Goal: Find specific page/section: Find specific page/section

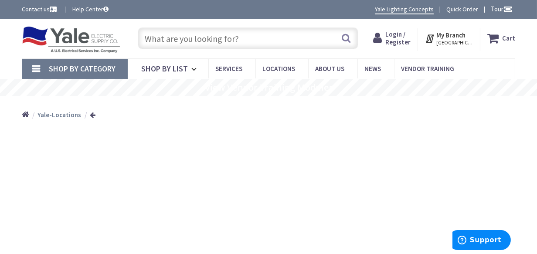
click at [241, 36] on input "text" at bounding box center [248, 38] width 221 height 22
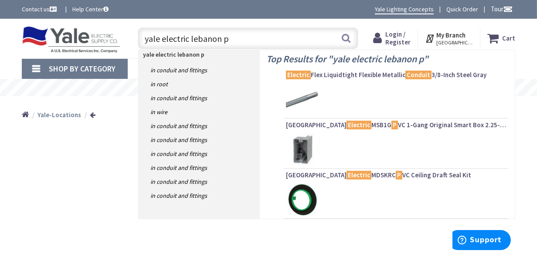
type input "yale electric lebanon pa"
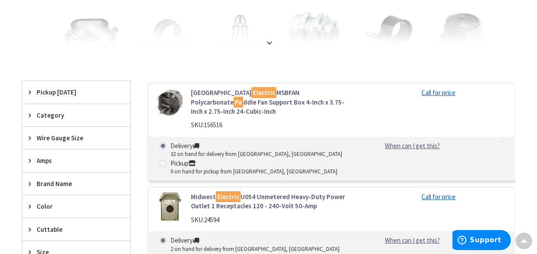
scroll to position [215, 0]
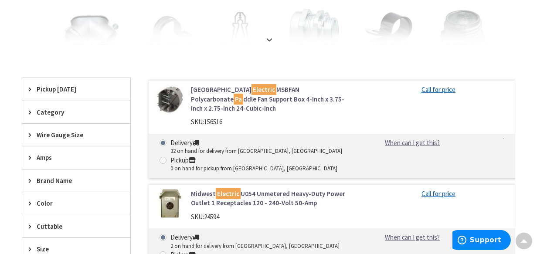
click at [536, 67] on main "You searched for 'Yale electric lebanon [GEOGRAPHIC_DATA]' View Subcategories S…" at bounding box center [268, 229] width 537 height 696
drag, startPoint x: 536, startPoint y: 67, endPoint x: 537, endPoint y: 73, distance: 5.9
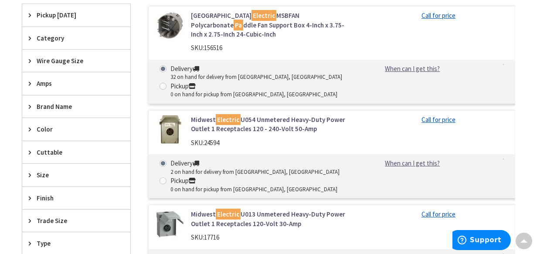
scroll to position [0, 0]
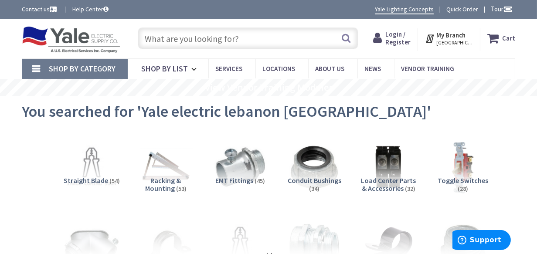
click at [243, 37] on input "text" at bounding box center [248, 38] width 221 height 22
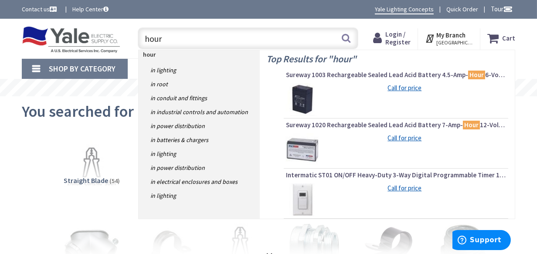
type input "hours"
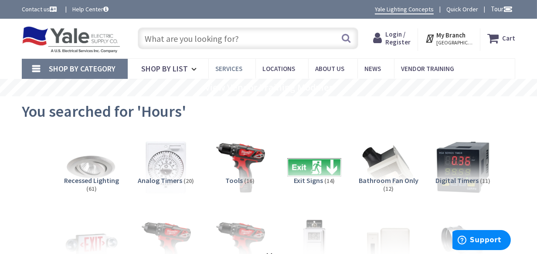
click at [229, 63] on link "Services" at bounding box center [231, 69] width 47 height 20
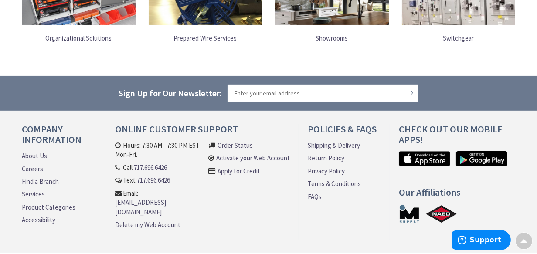
scroll to position [279, 0]
